Goal: Navigation & Orientation: Find specific page/section

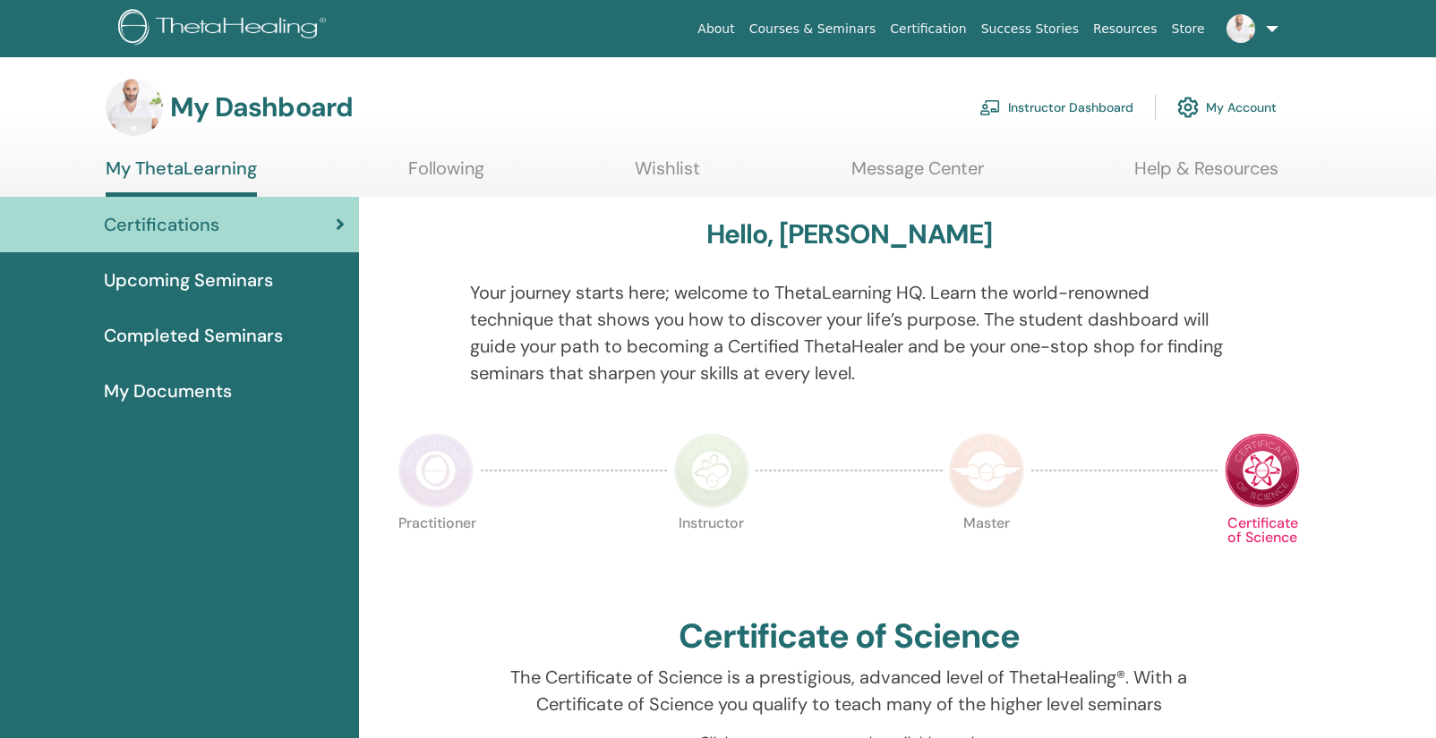
click at [1086, 113] on link "Instructor Dashboard" at bounding box center [1056, 107] width 154 height 39
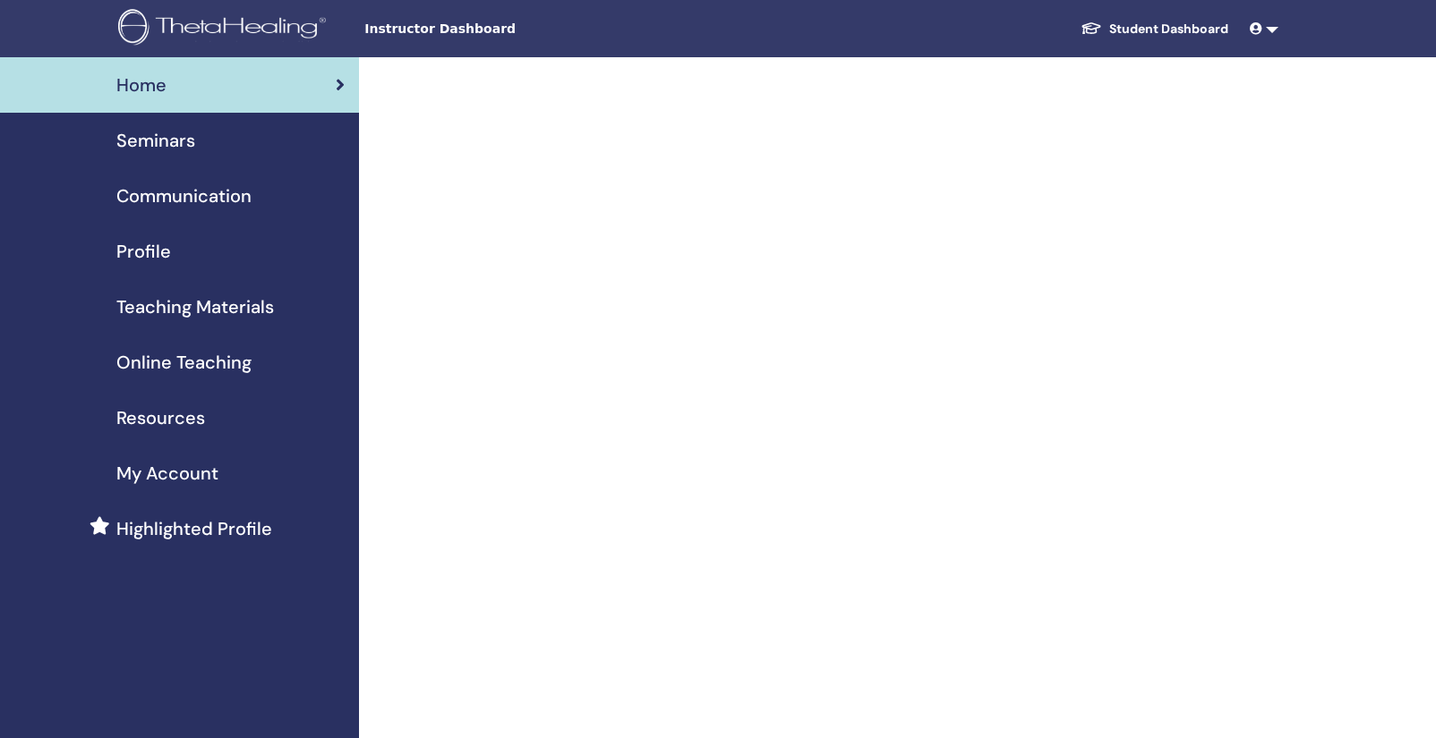
click at [195, 149] on div "Seminars" at bounding box center [179, 140] width 330 height 27
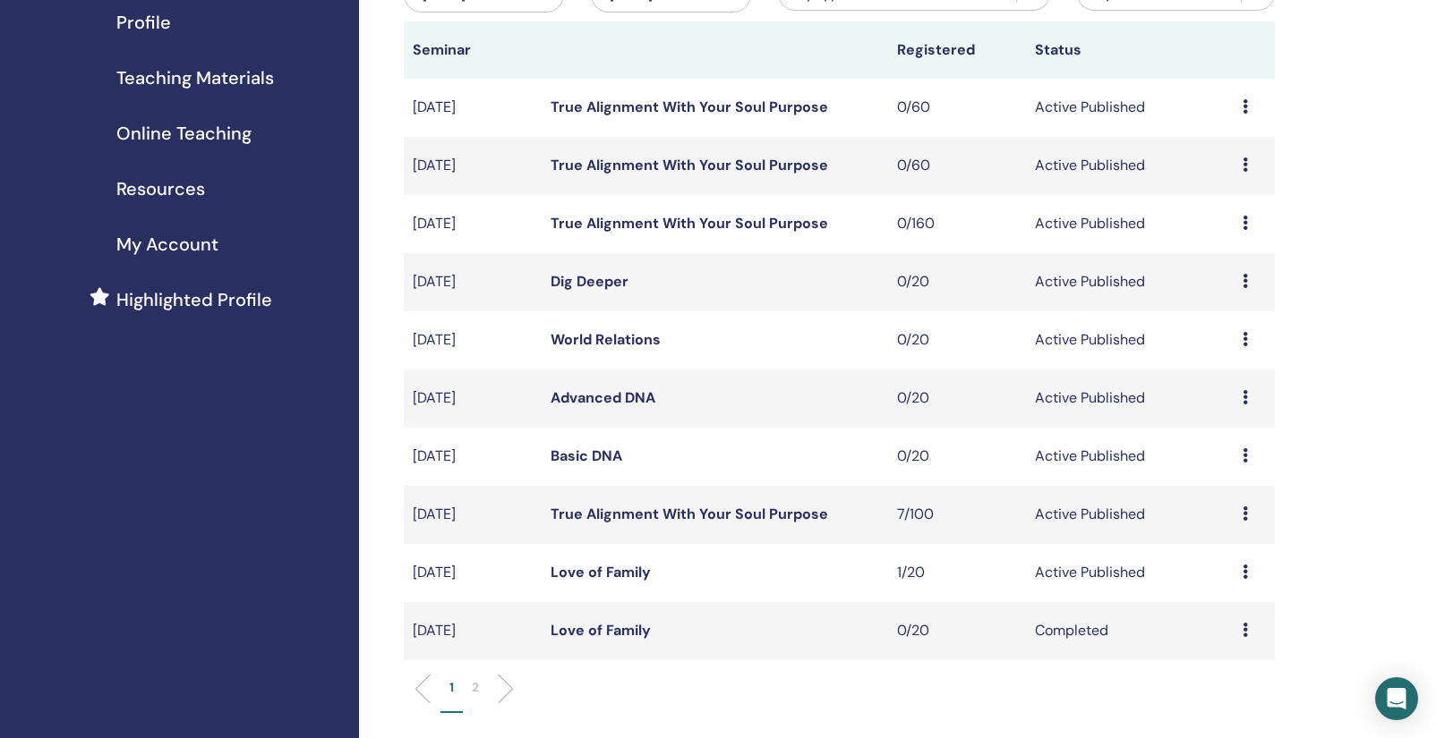
scroll to position [228, 0]
